Goal: Task Accomplishment & Management: Use online tool/utility

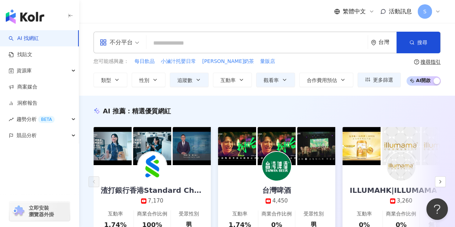
click at [439, 12] on icon at bounding box center [438, 12] width 6 height 6
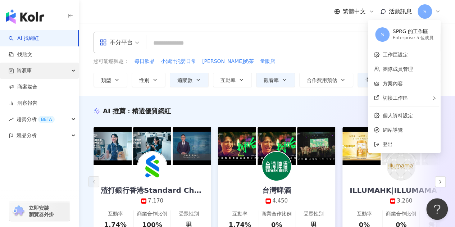
click at [47, 70] on div "資源庫" at bounding box center [39, 71] width 79 height 16
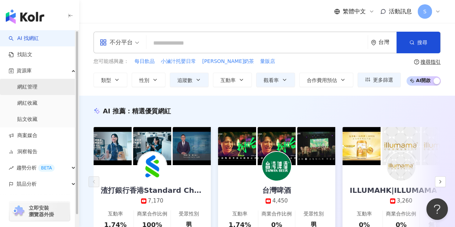
click at [37, 88] on link "網紅管理" at bounding box center [27, 86] width 20 height 7
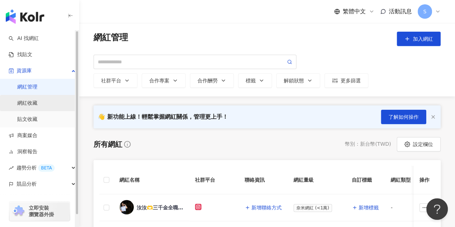
click at [30, 105] on link "網紅收藏" at bounding box center [27, 103] width 20 height 7
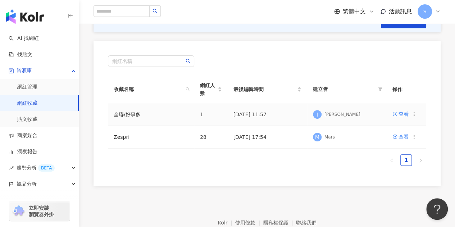
scroll to position [72, 0]
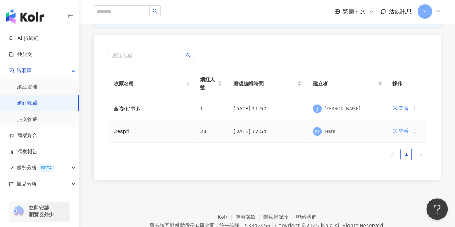
click at [401, 131] on div "查看" at bounding box center [404, 131] width 10 height 8
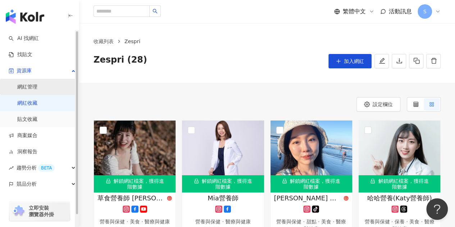
click at [31, 88] on link "網紅管理" at bounding box center [27, 86] width 20 height 7
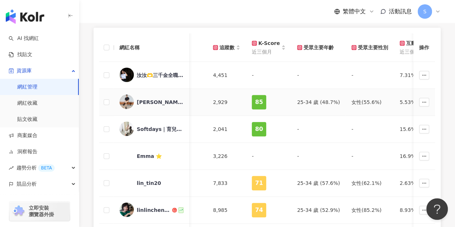
scroll to position [144, 0]
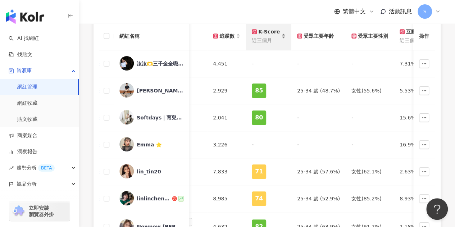
click at [268, 33] on div "K-Score" at bounding box center [266, 32] width 28 height 8
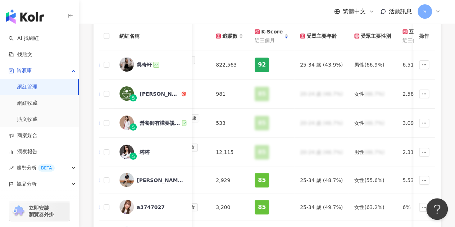
click at [296, 6] on div "繁體中文 活動訊息 S" at bounding box center [267, 11] width 347 height 23
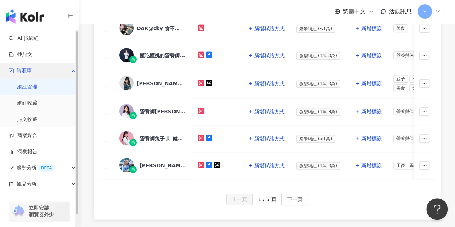
click at [29, 71] on span "資源庫" at bounding box center [24, 71] width 15 height 16
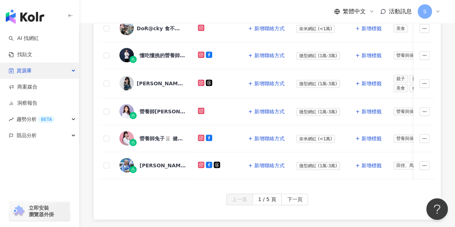
click at [29, 71] on span "資源庫" at bounding box center [24, 71] width 15 height 16
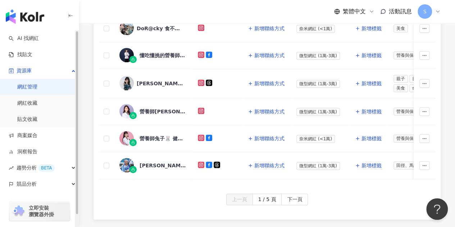
click at [37, 91] on link "網紅管理" at bounding box center [27, 86] width 20 height 7
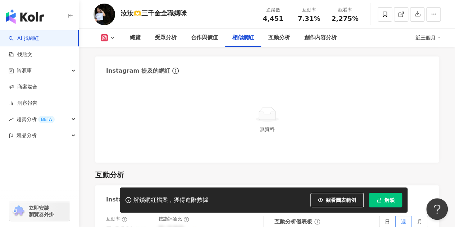
scroll to position [1223, 0]
